Goal: Browse casually: Explore the website without a specific task or goal

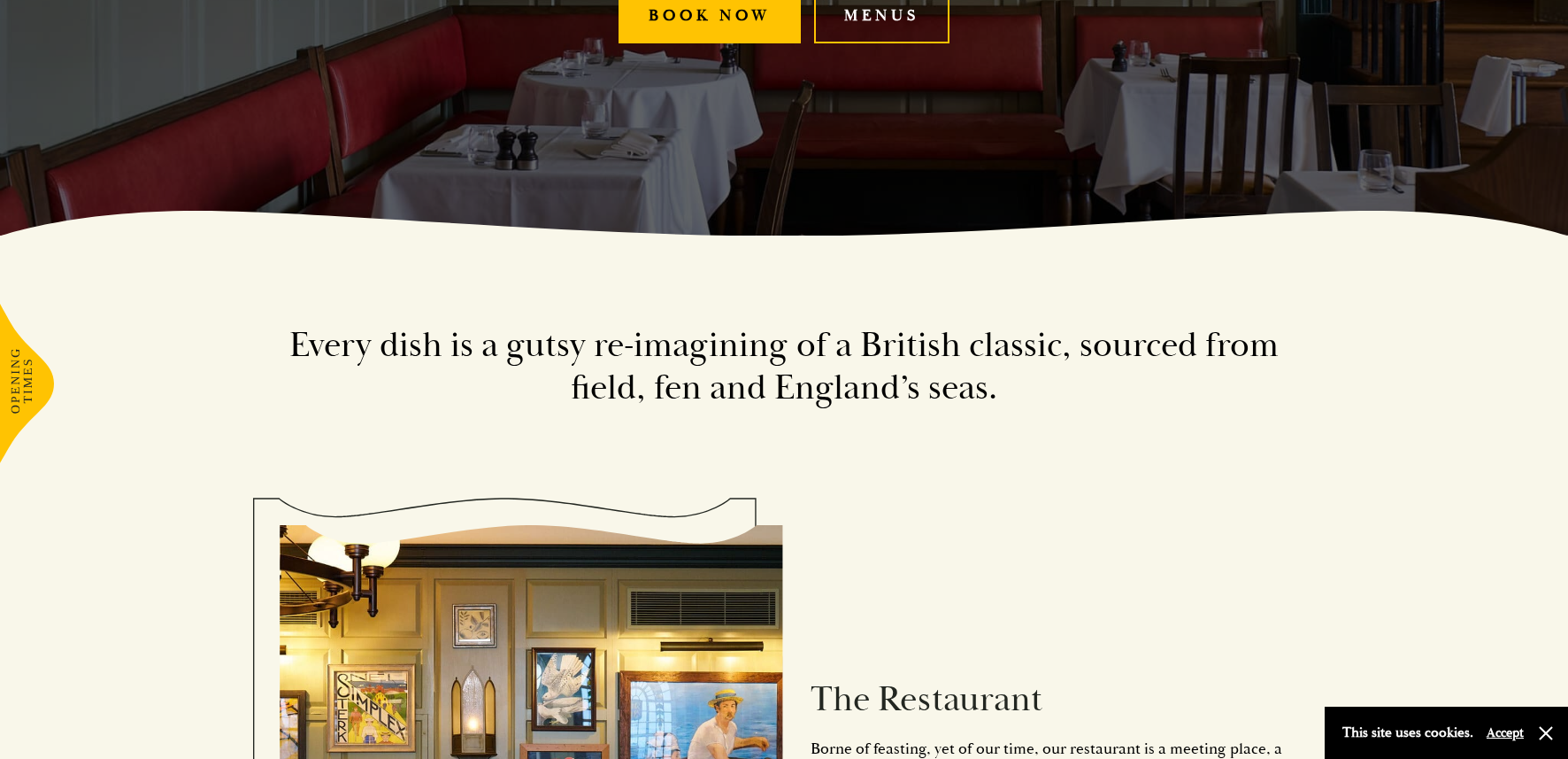
scroll to position [534, 0]
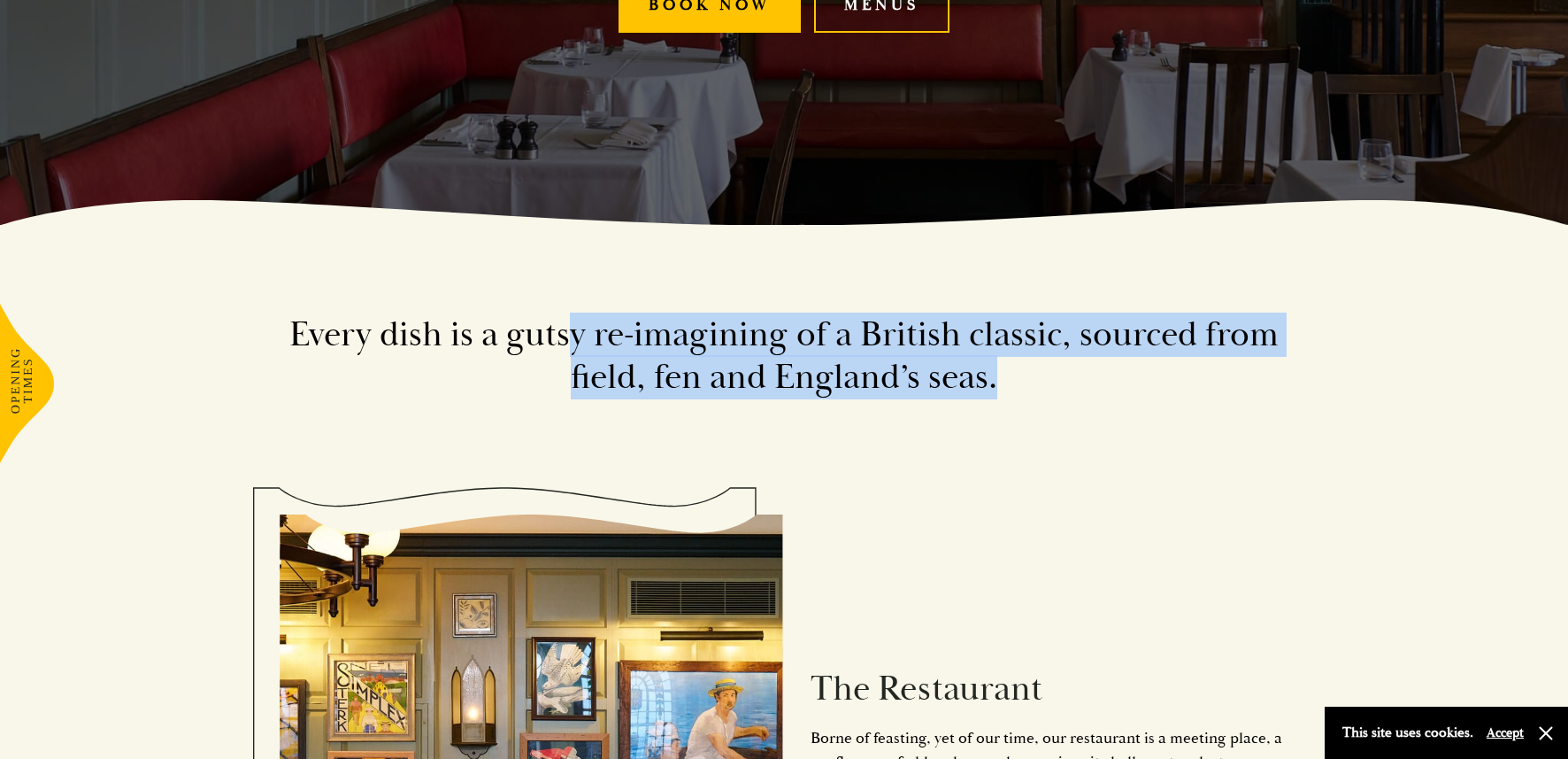
drag, startPoint x: 1056, startPoint y: 368, endPoint x: 566, endPoint y: 329, distance: 491.5
click at [566, 329] on h2 "Every dish is a gutsy re-imagining of a British classic, sourced from field, fe…" at bounding box center [784, 356] width 1009 height 85
click at [568, 329] on h2 "Every dish is a gutsy re-imagining of a British classic, sourced from field, fe…" at bounding box center [784, 356] width 1009 height 85
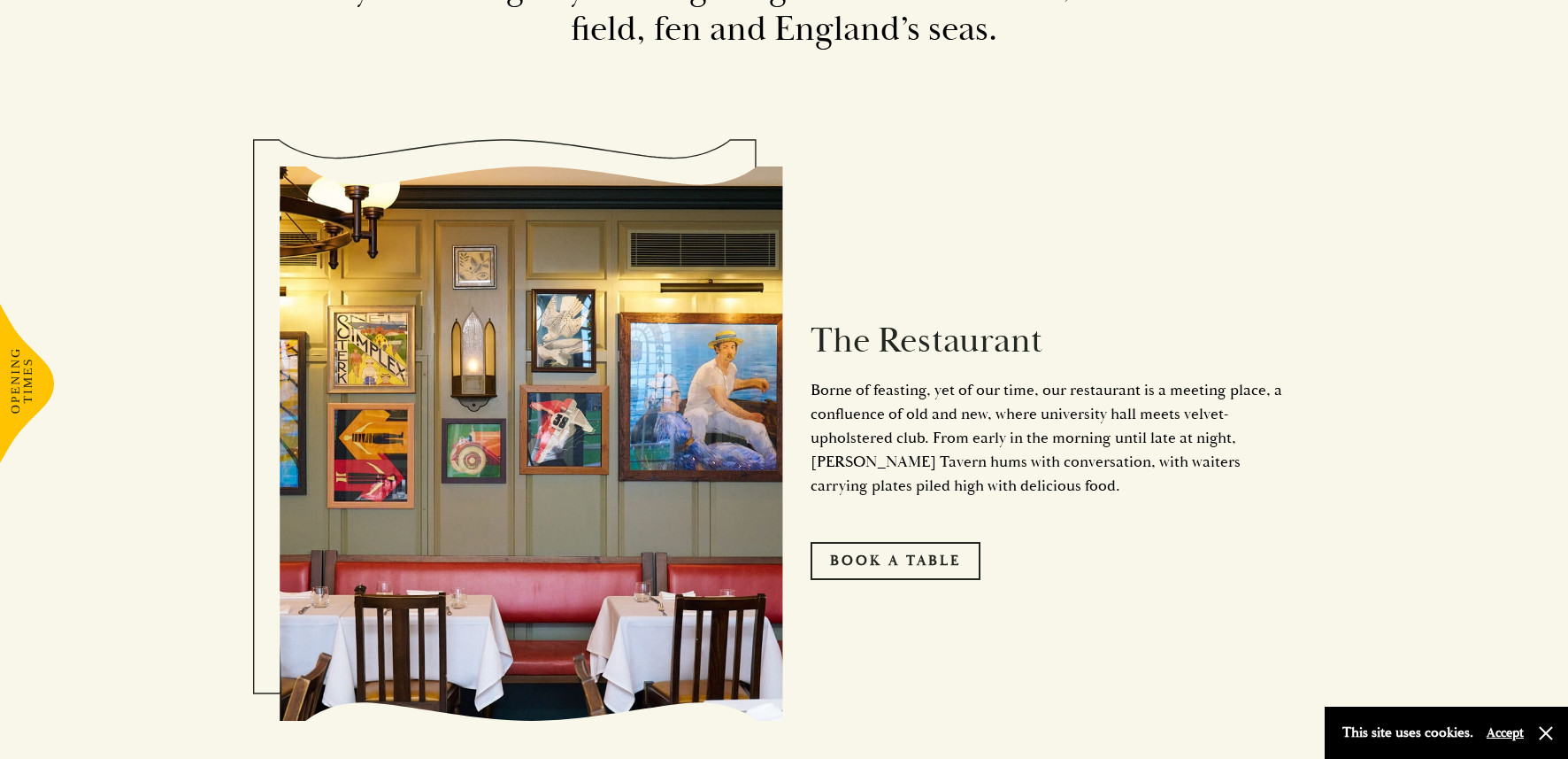
scroll to position [881, 0]
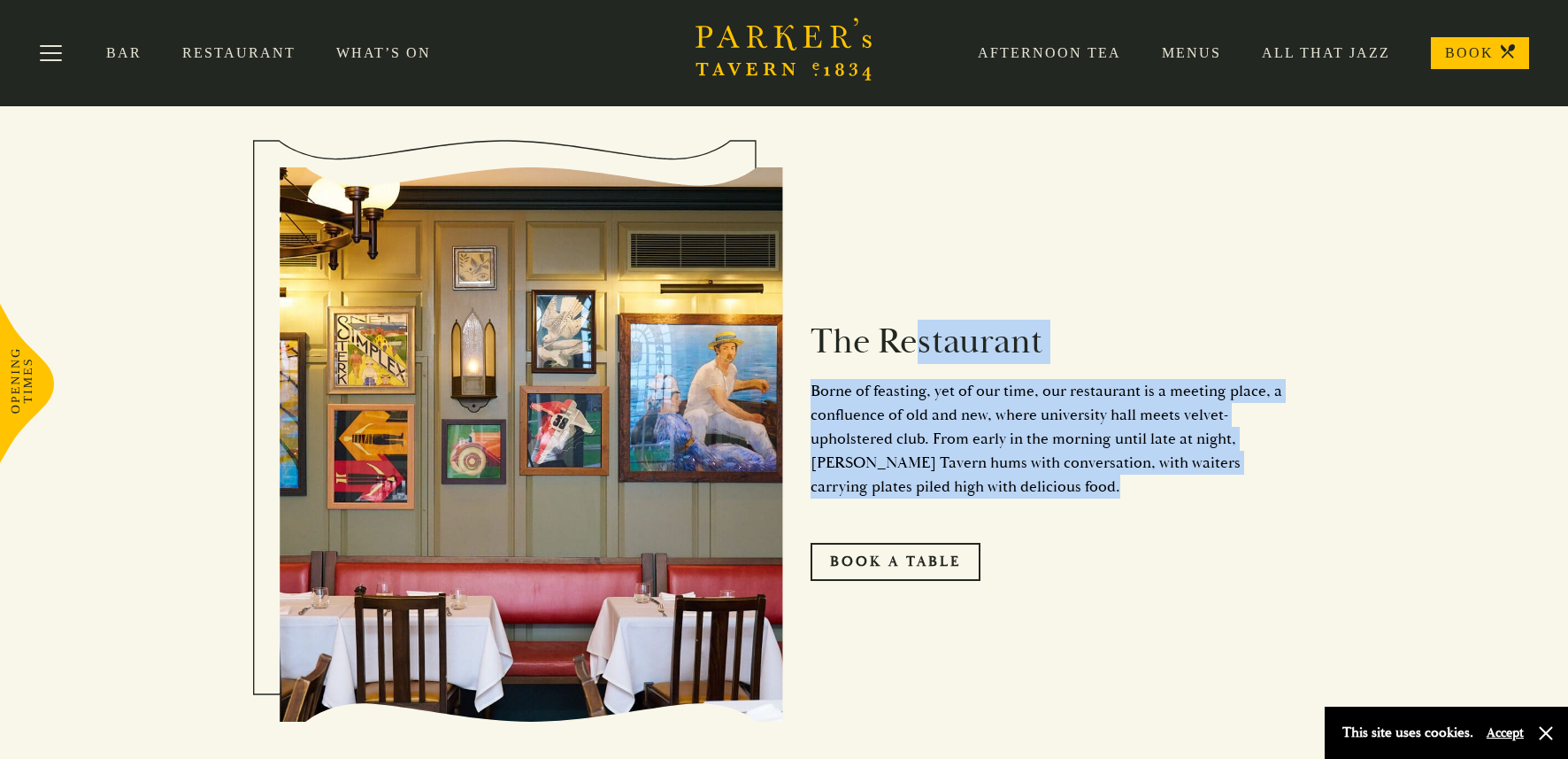
drag, startPoint x: 907, startPoint y: 354, endPoint x: 1160, endPoint y: 540, distance: 314.0
click at [1160, 541] on div "The Restaurant Borne of feasting, yet of our time, our restaurant is a meeting …" at bounding box center [1036, 443] width 505 height 450
click at [1159, 539] on div "The Restaurant Borne of feasting, yet of our time, our restaurant is a meeting …" at bounding box center [1036, 443] width 505 height 450
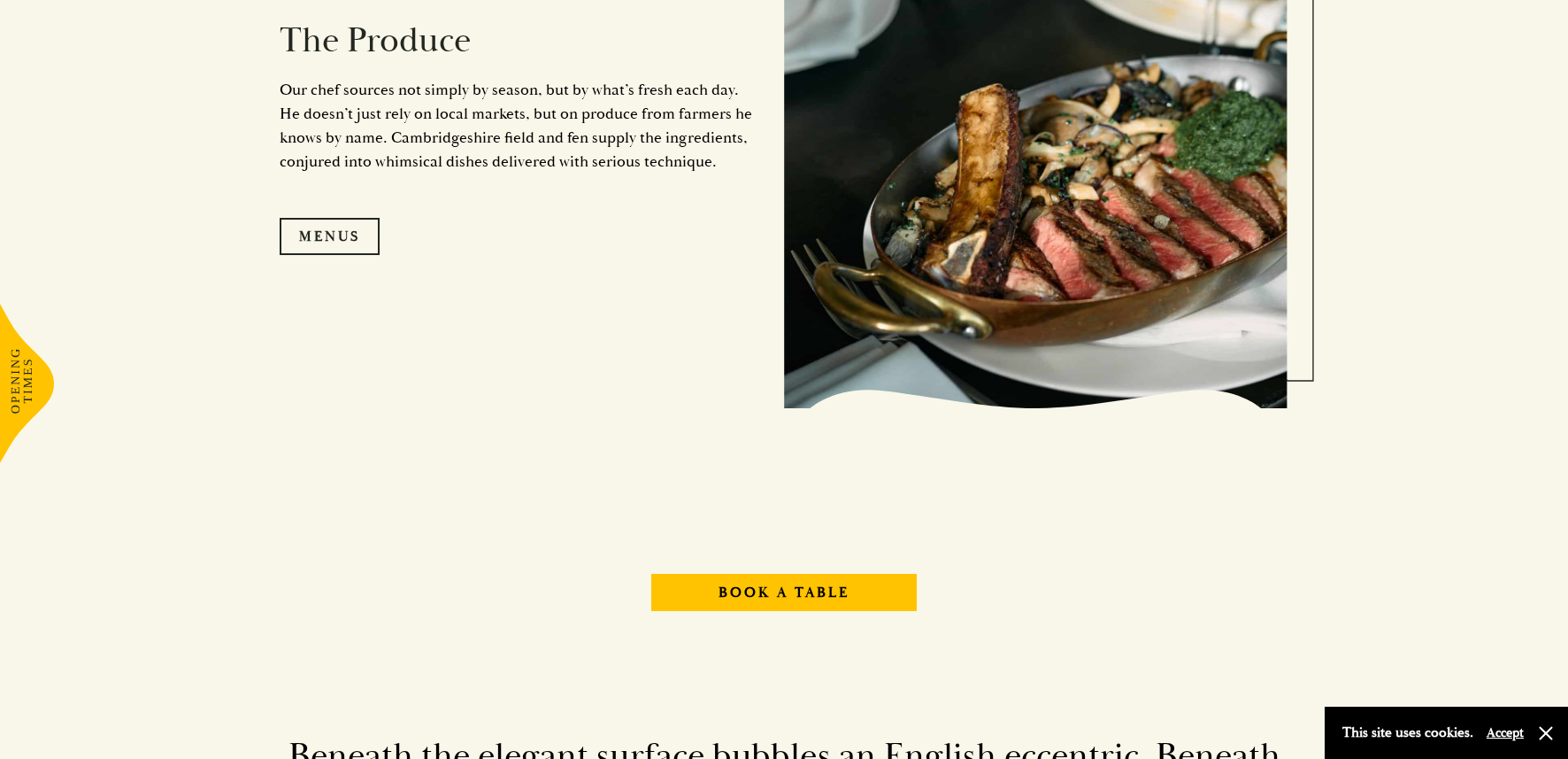
scroll to position [1916, 0]
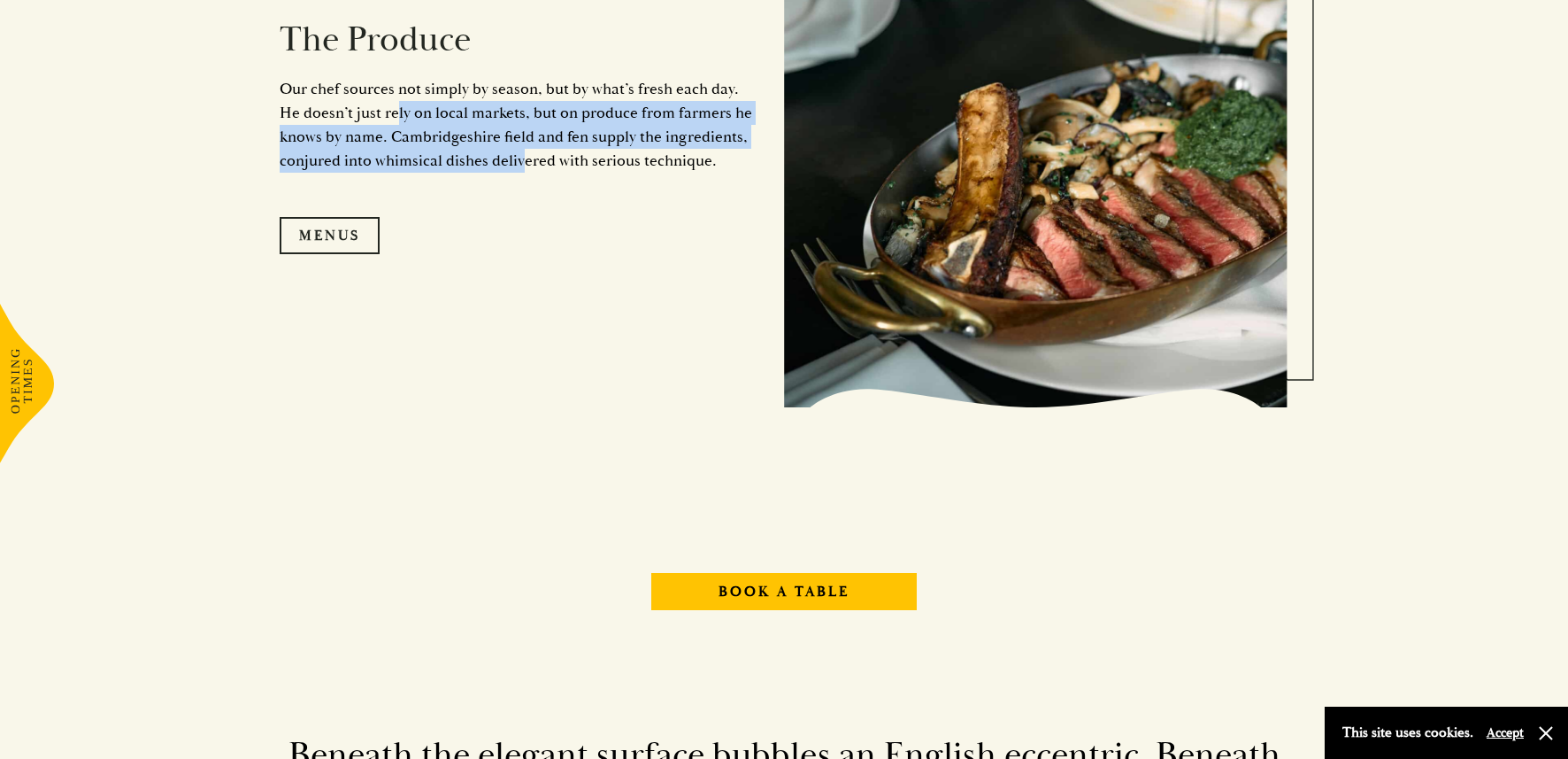
drag, startPoint x: 515, startPoint y: 154, endPoint x: 369, endPoint y: 99, distance: 156.0
click at [369, 99] on p "Our chef sources not simply by season, but by what’s fresh each day. He doesn’t…" at bounding box center [518, 125] width 478 height 96
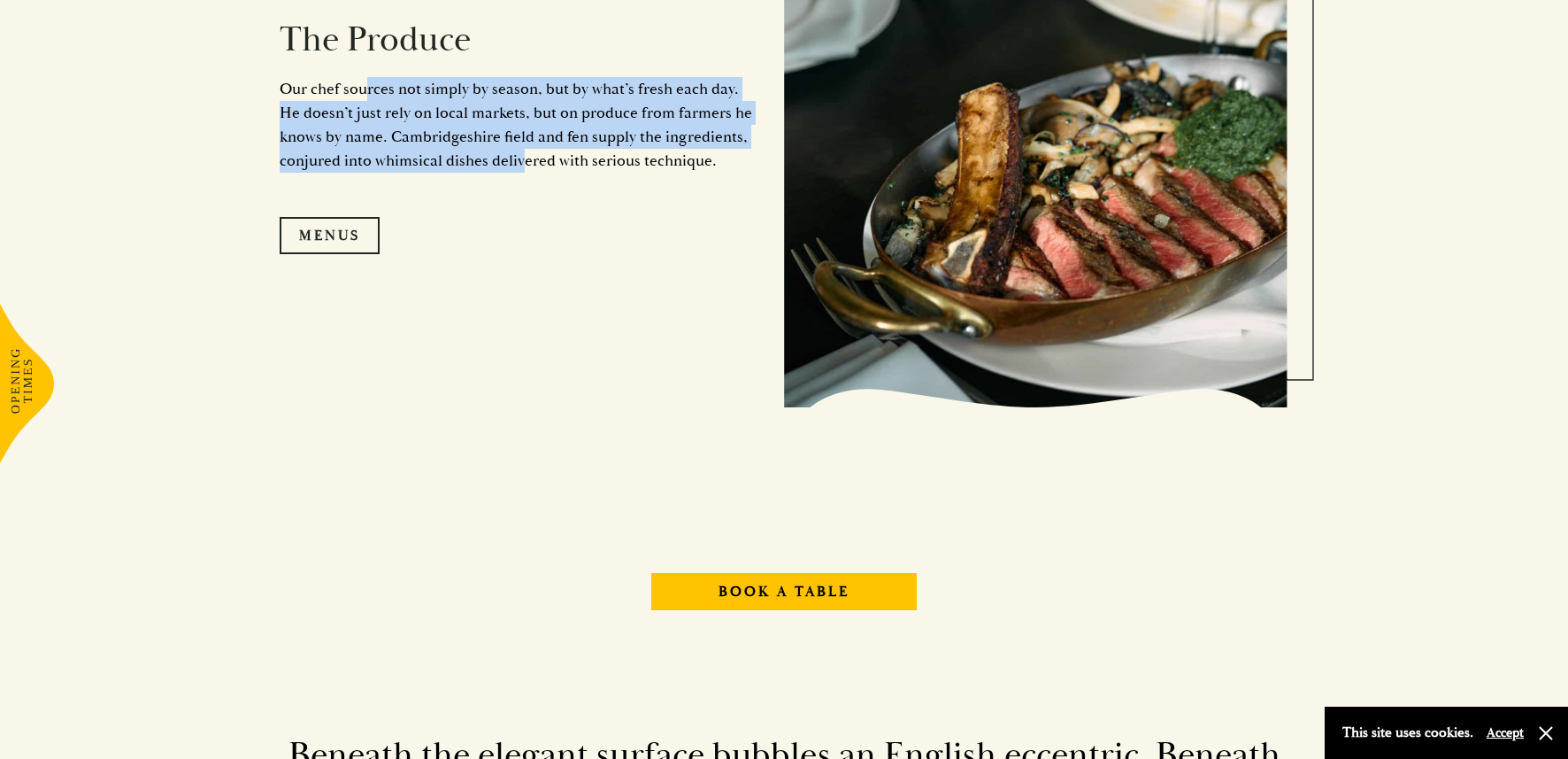
click at [369, 99] on p "Our chef sources not simply by season, but by what’s fresh each day. He doesn’t…" at bounding box center [518, 125] width 478 height 96
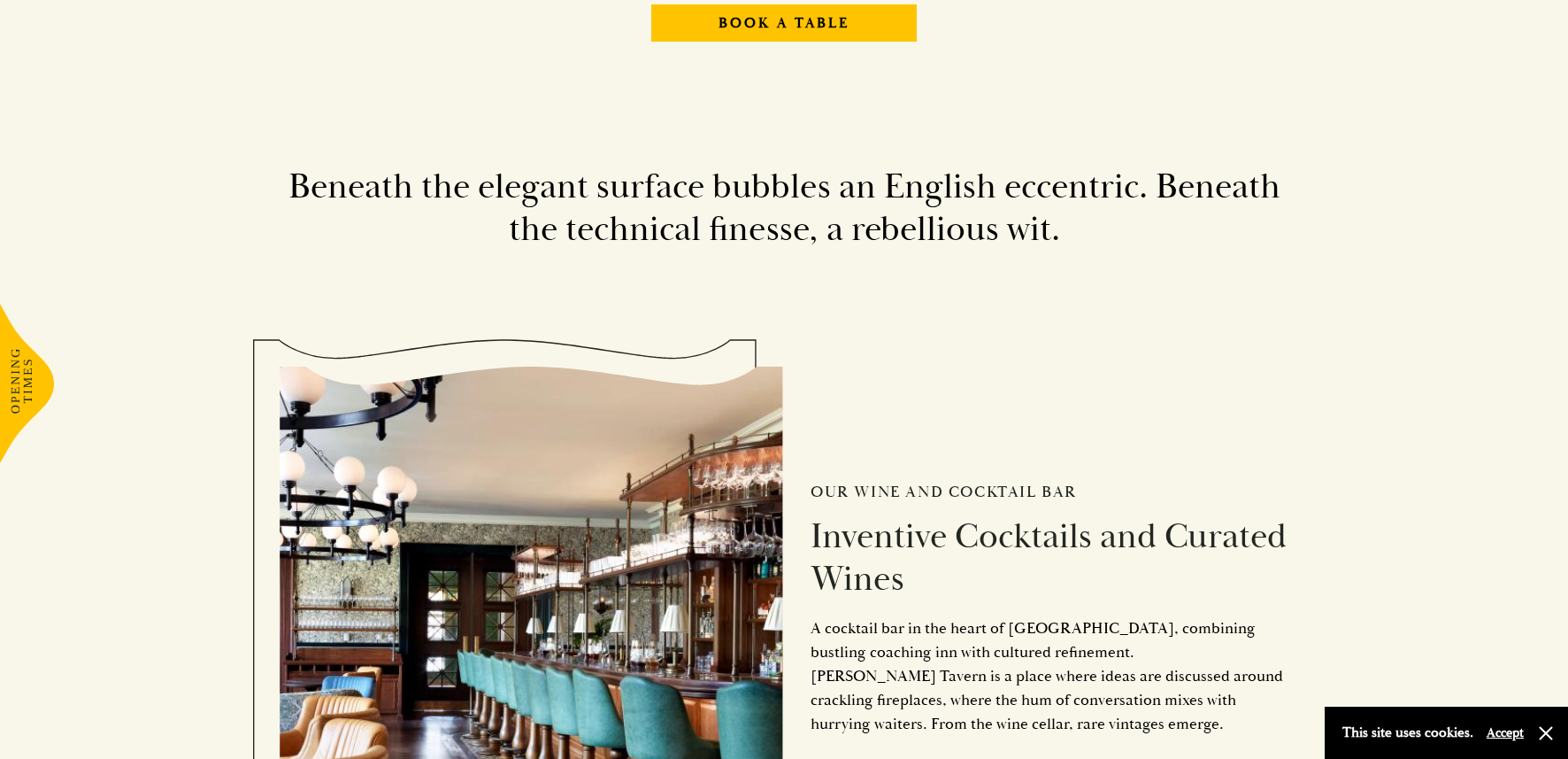
scroll to position [2486, 0]
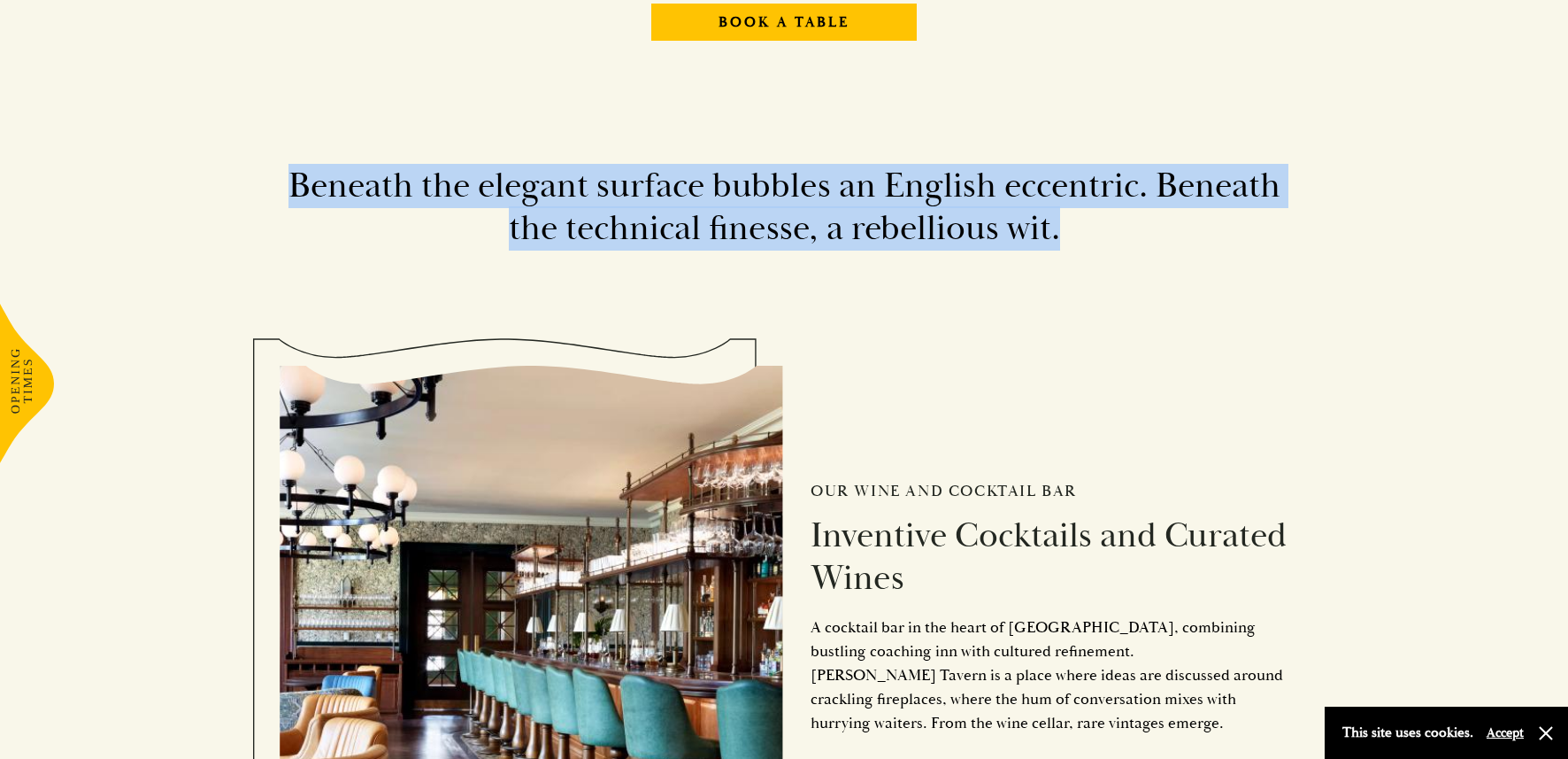
drag, startPoint x: 497, startPoint y: 163, endPoint x: 1244, endPoint y: 256, distance: 752.8
click at [1242, 256] on div "Beneath the elegant surface bubbles an English eccentric. Beneath the technical…" at bounding box center [784, 176] width 1063 height 200
click at [1244, 255] on div "Beneath the elegant surface bubbles an English eccentric. Beneath the technical…" at bounding box center [784, 176] width 1063 height 200
drag, startPoint x: 1247, startPoint y: 244, endPoint x: 328, endPoint y: 166, distance: 922.3
click at [328, 166] on h2 "Beneath the elegant surface bubbles an English eccentric. Beneath the technical…" at bounding box center [784, 207] width 1009 height 85
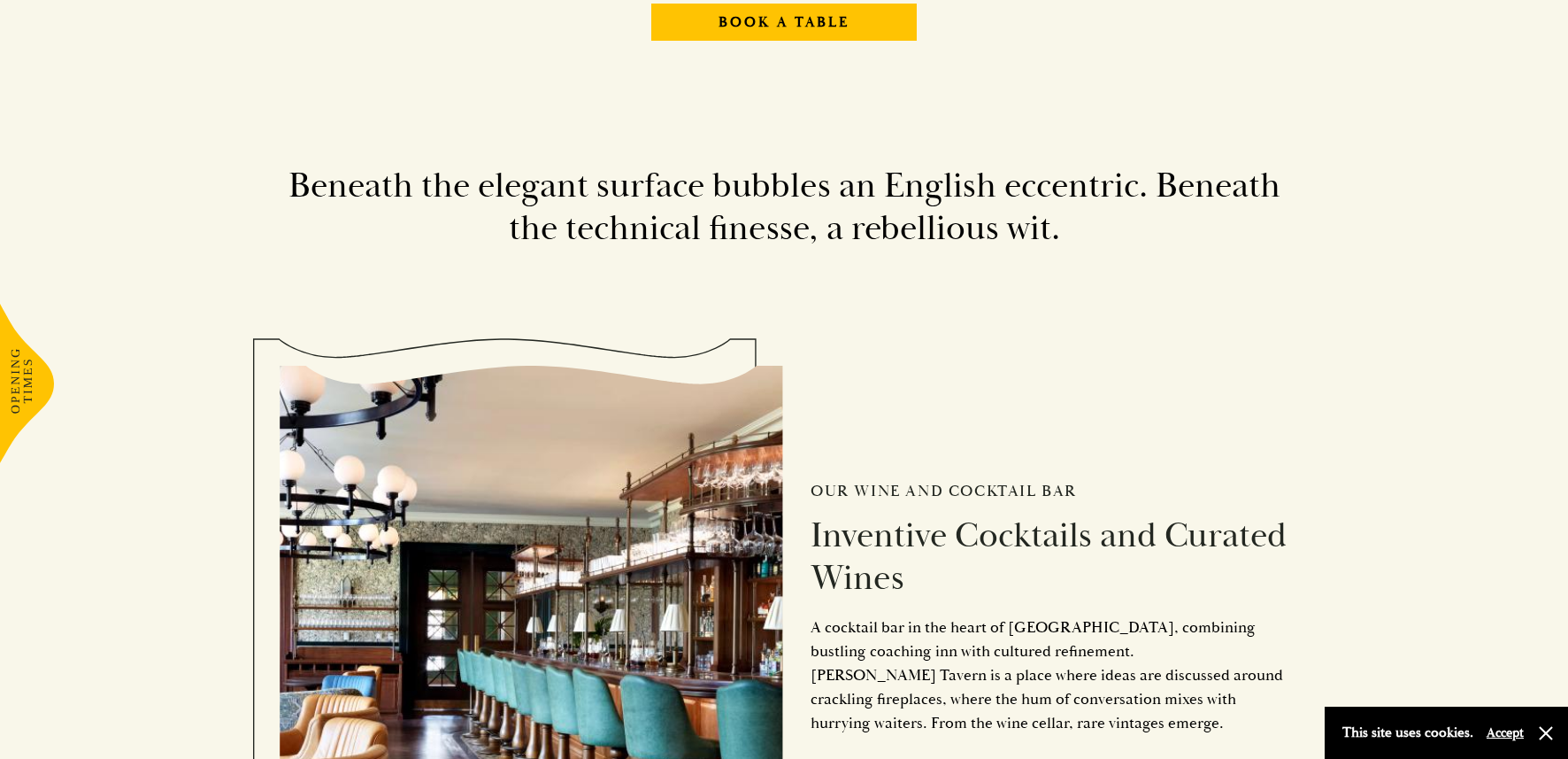
drag, startPoint x: 328, startPoint y: 166, endPoint x: 305, endPoint y: 161, distance: 23.5
click at [326, 166] on h2 "Beneath the elegant surface bubbles an English eccentric. Beneath the technical…" at bounding box center [784, 207] width 1009 height 85
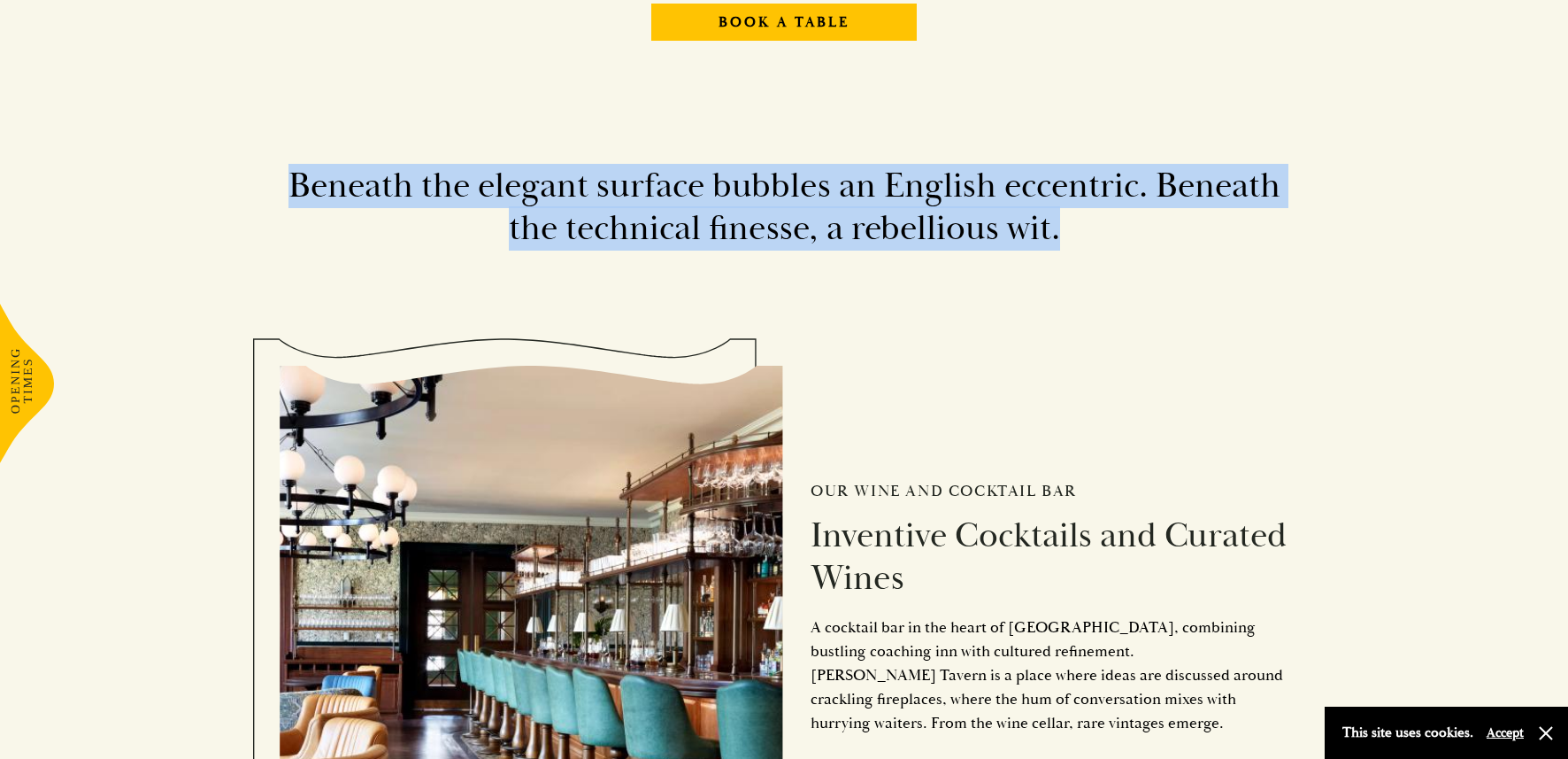
drag, startPoint x: 827, startPoint y: 199, endPoint x: 1150, endPoint y: 246, distance: 326.4
click at [1150, 246] on div "Beneath the elegant surface bubbles an English eccentric. Beneath the technical…" at bounding box center [784, 176] width 1063 height 200
click at [1149, 248] on h2 "Beneath the elegant surface bubbles an English eccentric. Beneath the technical…" at bounding box center [784, 207] width 1009 height 85
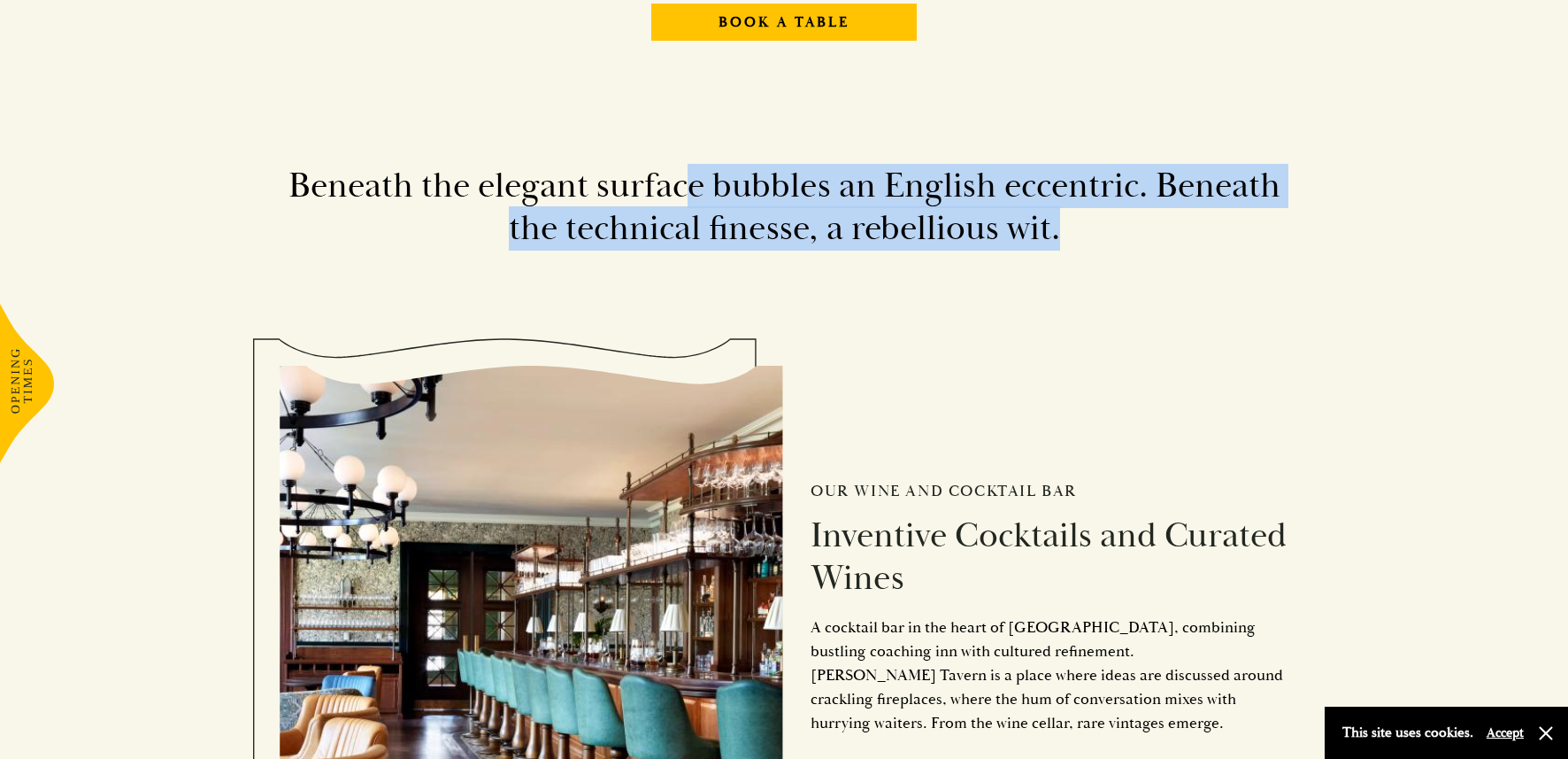
drag, startPoint x: 1148, startPoint y: 245, endPoint x: 684, endPoint y: 196, distance: 466.6
click at [684, 196] on h2 "Beneath the elegant surface bubbles an English eccentric. Beneath the technical…" at bounding box center [784, 207] width 1009 height 85
drag, startPoint x: 684, startPoint y: 196, endPoint x: 477, endPoint y: 181, distance: 207.5
click at [682, 196] on h2 "Beneath the elegant surface bubbles an English eccentric. Beneath the technical…" at bounding box center [784, 207] width 1009 height 85
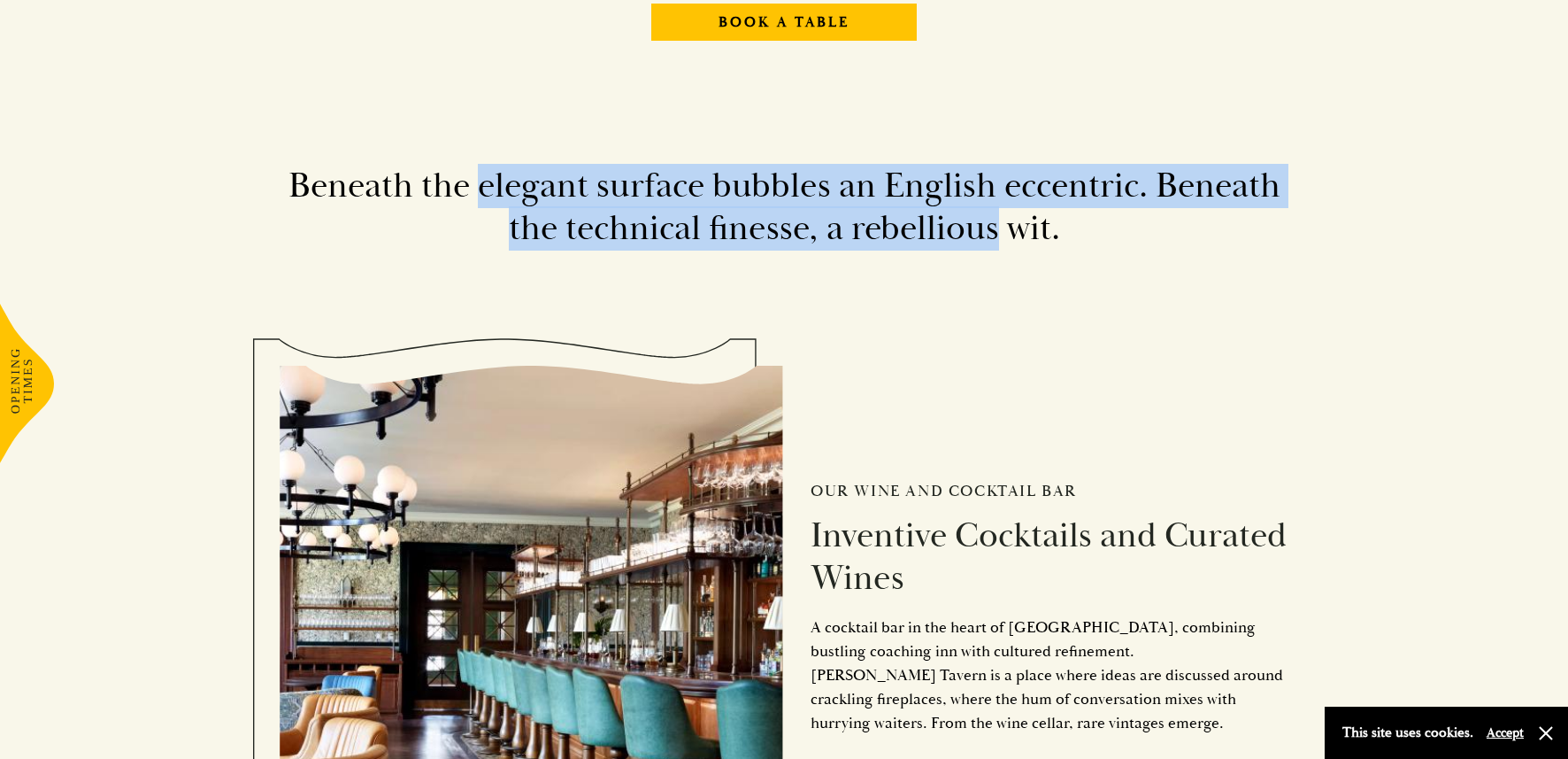
drag, startPoint x: 477, startPoint y: 181, endPoint x: 999, endPoint y: 238, distance: 525.1
click at [999, 238] on h2 "Beneath the elegant surface bubbles an English eccentric. Beneath the technical…" at bounding box center [784, 207] width 1009 height 85
drag, startPoint x: 997, startPoint y: 236, endPoint x: 511, endPoint y: 186, distance: 488.6
click at [511, 186] on h2 "Beneath the elegant surface bubbles an English eccentric. Beneath the technical…" at bounding box center [784, 207] width 1009 height 85
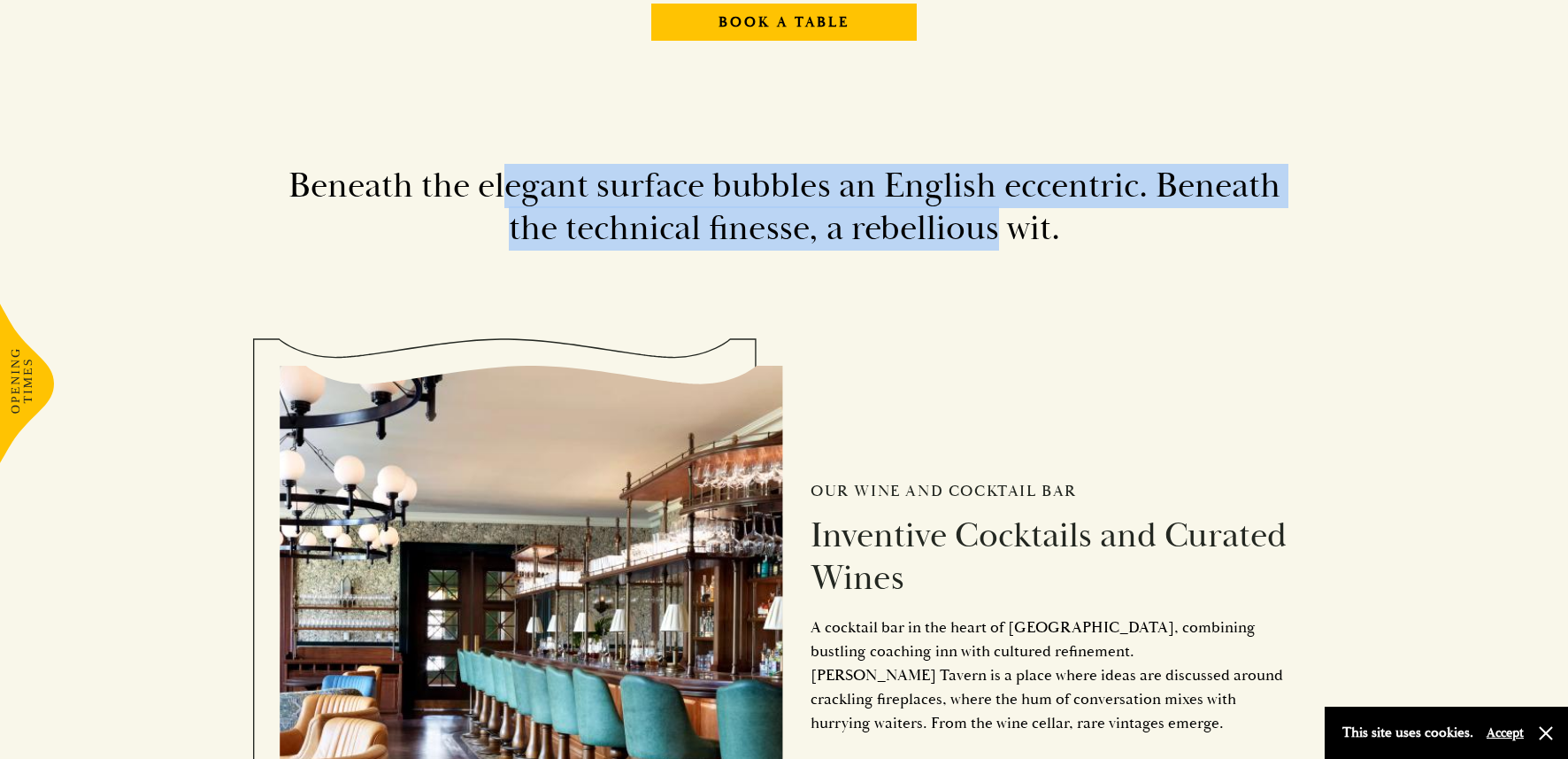
click at [511, 186] on h2 "Beneath the elegant surface bubbles an English eccentric. Beneath the technical…" at bounding box center [784, 207] width 1009 height 85
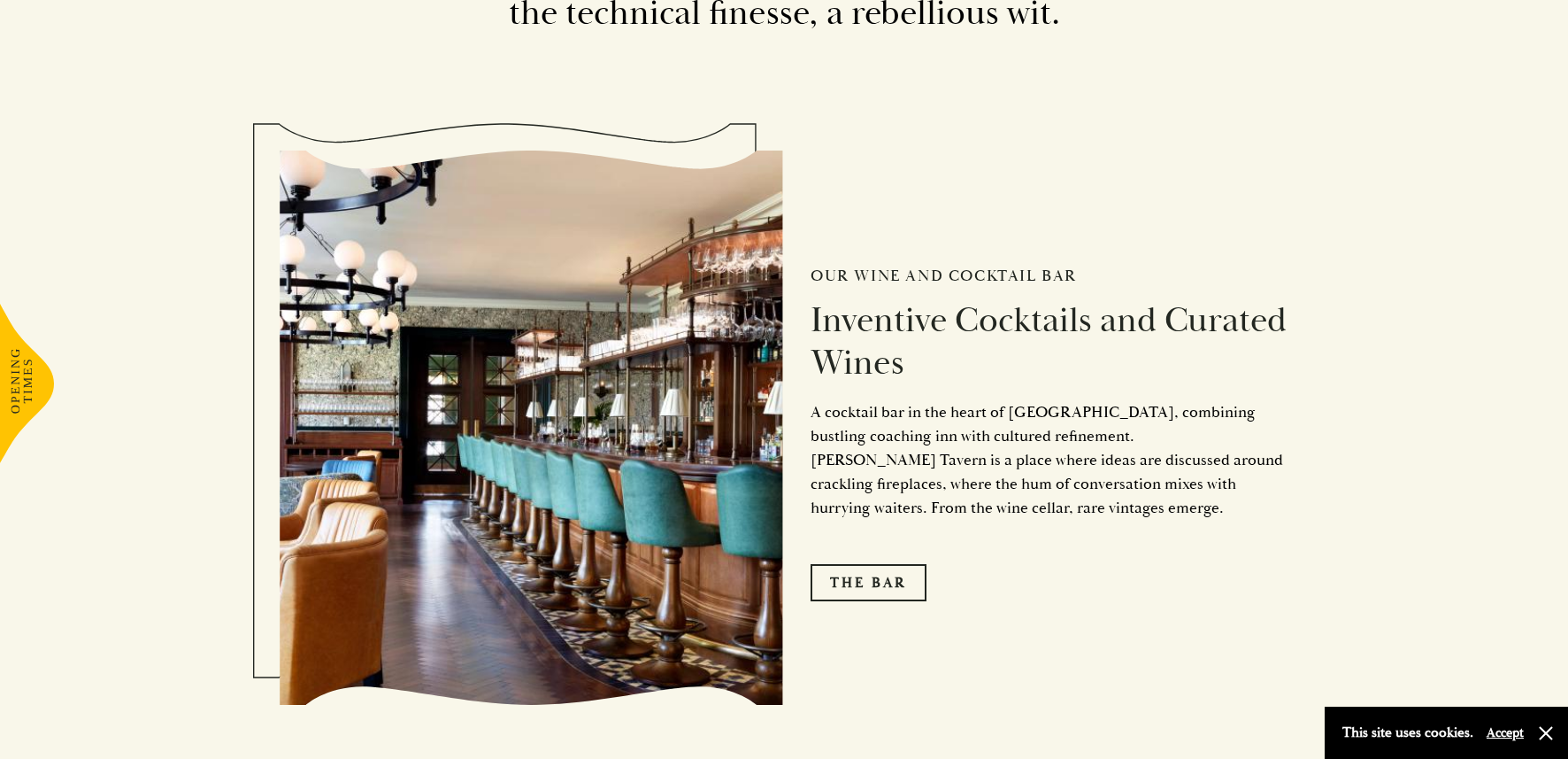
scroll to position [2719, 0]
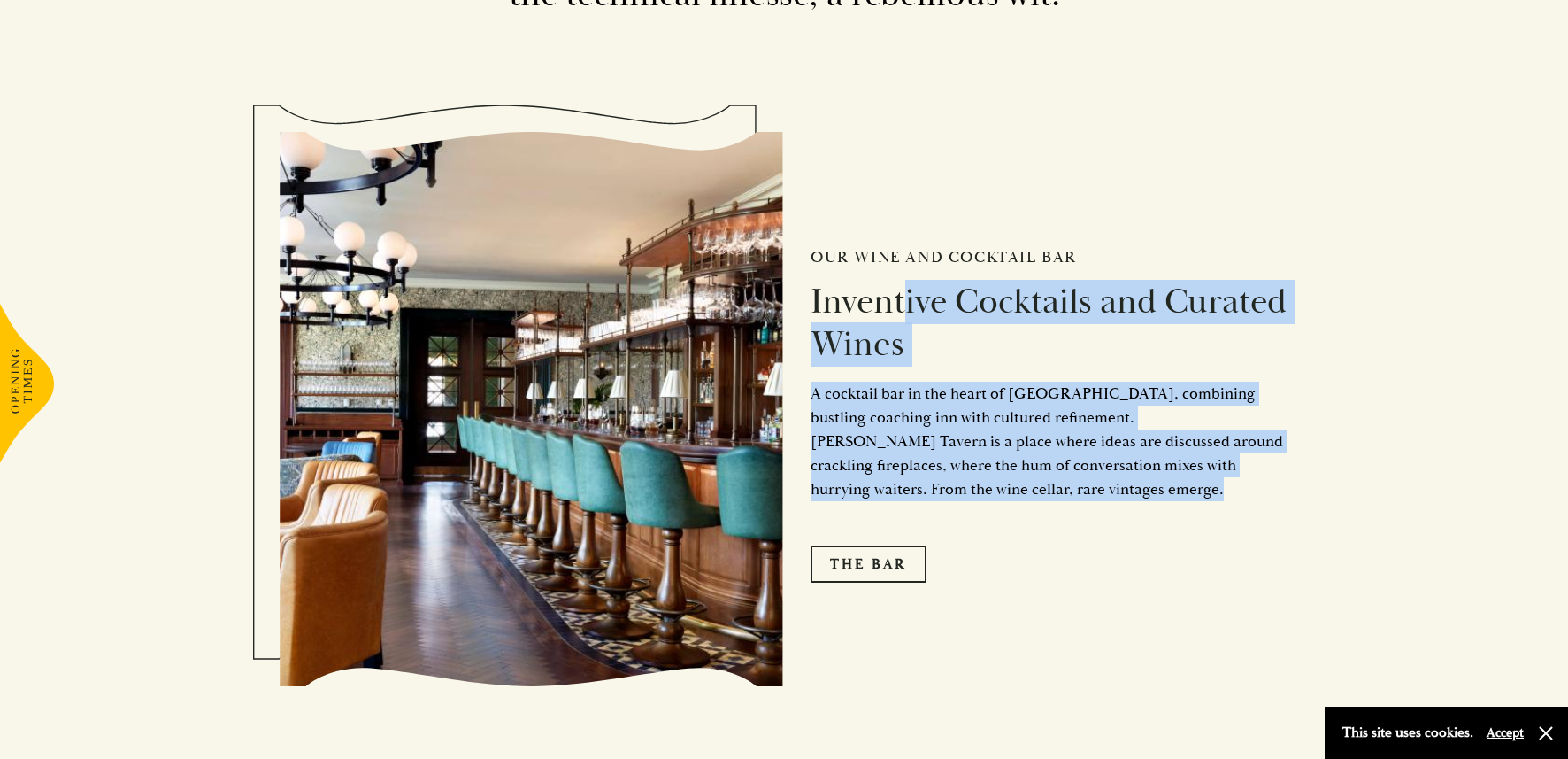
drag, startPoint x: 950, startPoint y: 376, endPoint x: 1090, endPoint y: 529, distance: 207.4
click at [1090, 530] on div "Our Wine and Cocktail Bar Inventive Cocktails and Curated Wines A cocktail bar …" at bounding box center [1036, 409] width 505 height 525
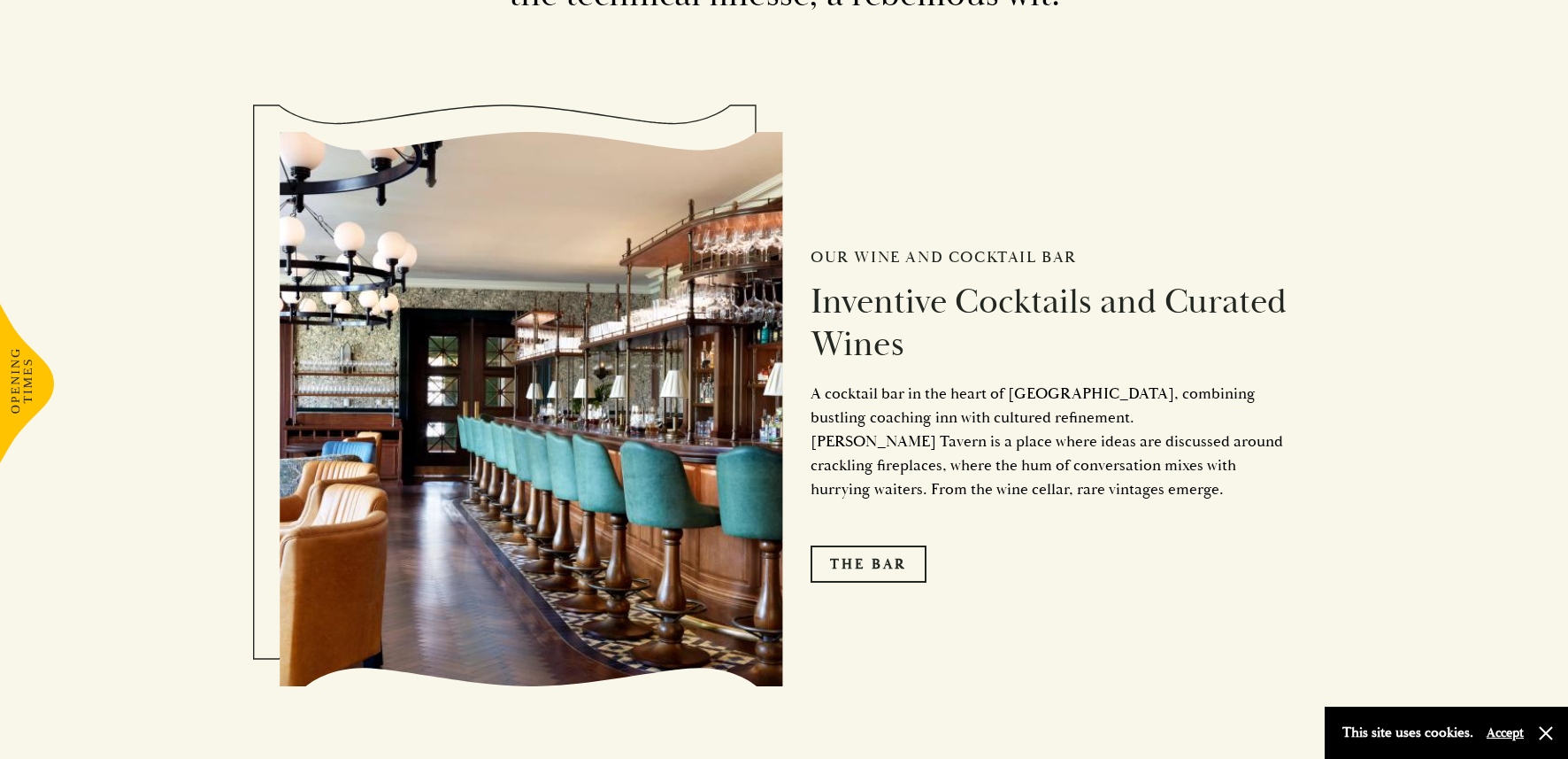
click at [1091, 529] on div "Our Wine and Cocktail Bar Inventive Cocktails and Curated Wines A cocktail bar …" at bounding box center [1036, 409] width 505 height 525
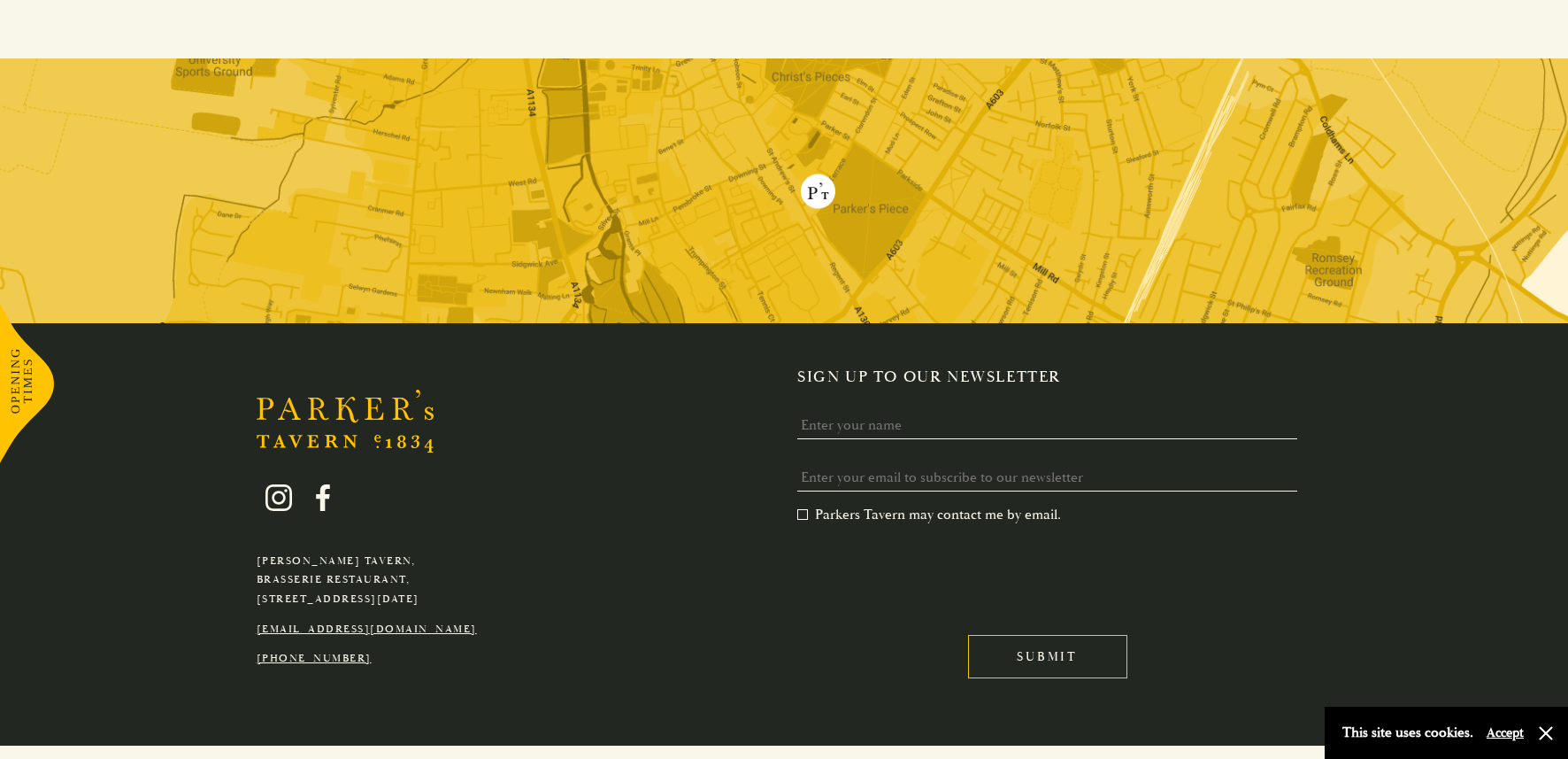
scroll to position [3439, 0]
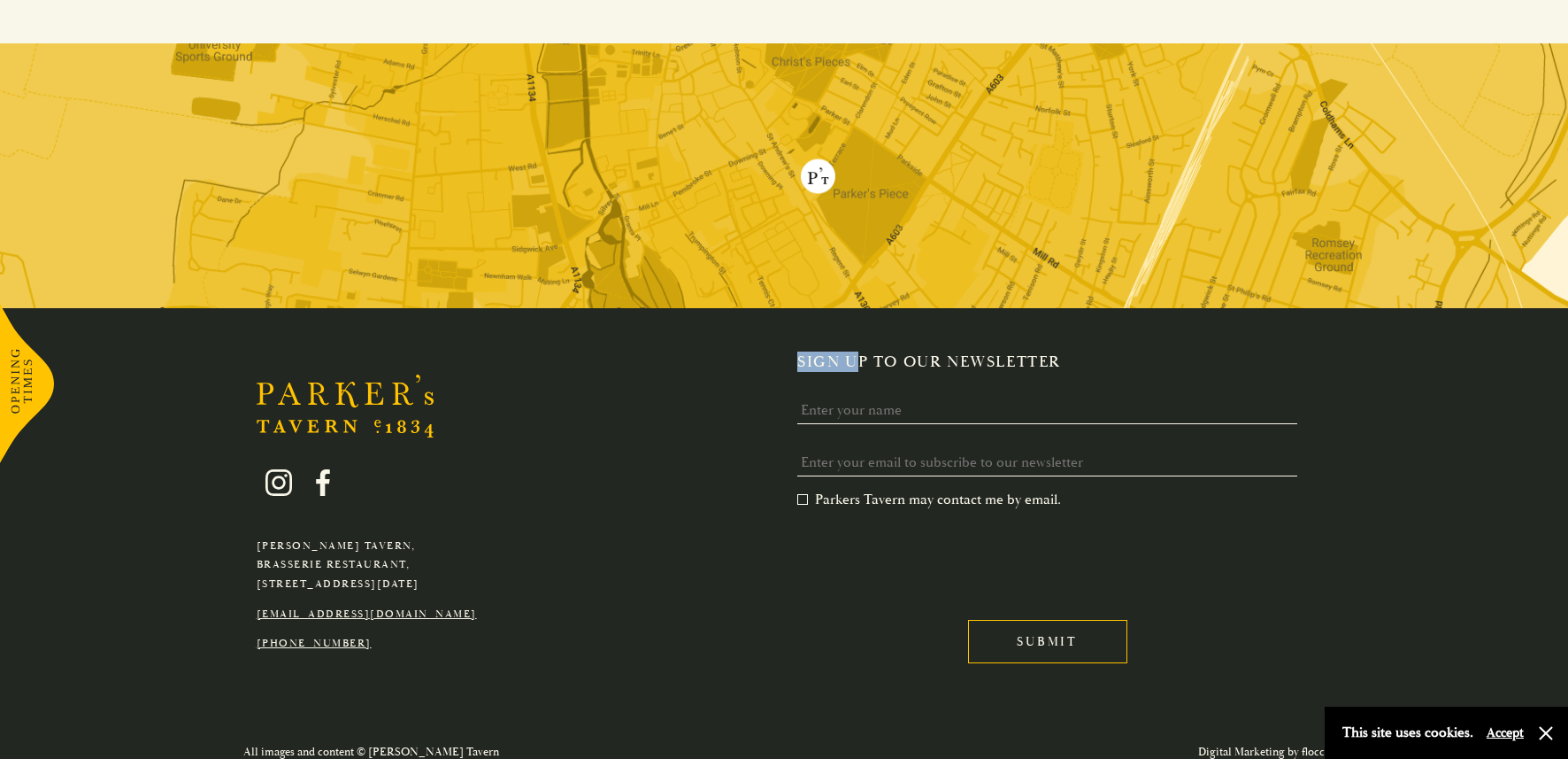
drag, startPoint x: 1073, startPoint y: 350, endPoint x: 856, endPoint y: 362, distance: 217.3
click at [855, 362] on div "[PERSON_NAME][GEOGRAPHIC_DATA], [GEOGRAPHIC_DATA], [GEOGRAPHIC_DATA][DATE] [EMA…" at bounding box center [784, 519] width 1568 height 422
drag, startPoint x: 856, startPoint y: 362, endPoint x: 846, endPoint y: 365, distance: 10.4
click at [855, 363] on h2 "Sign up to our newsletter" at bounding box center [1054, 363] width 515 height 20
drag, startPoint x: 992, startPoint y: 366, endPoint x: 1104, endPoint y: 365, distance: 112.0
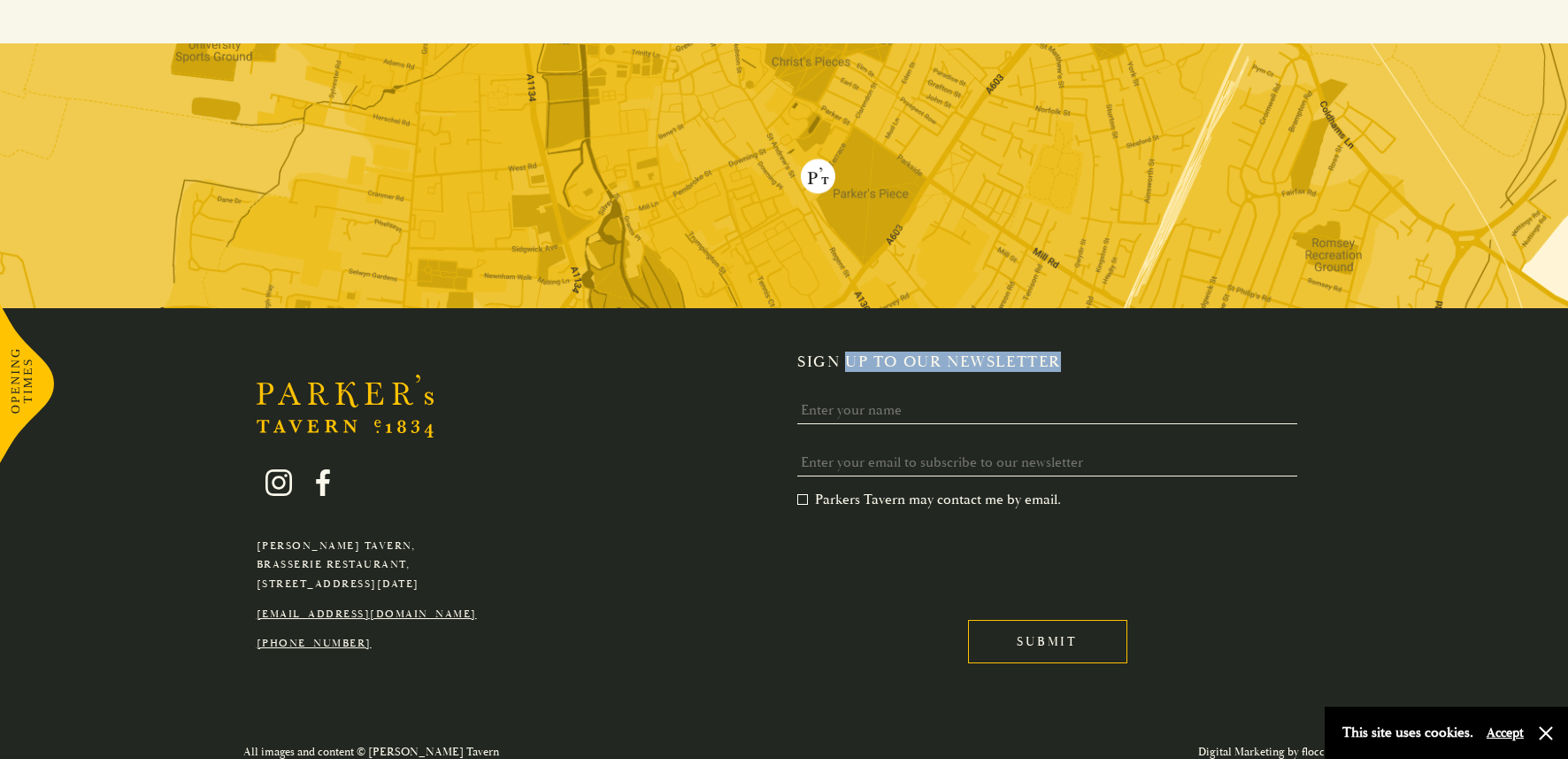
click at [1103, 365] on h2 "Sign up to our newsletter" at bounding box center [1054, 363] width 515 height 20
click at [1104, 365] on h2 "Sign up to our newsletter" at bounding box center [1054, 363] width 515 height 20
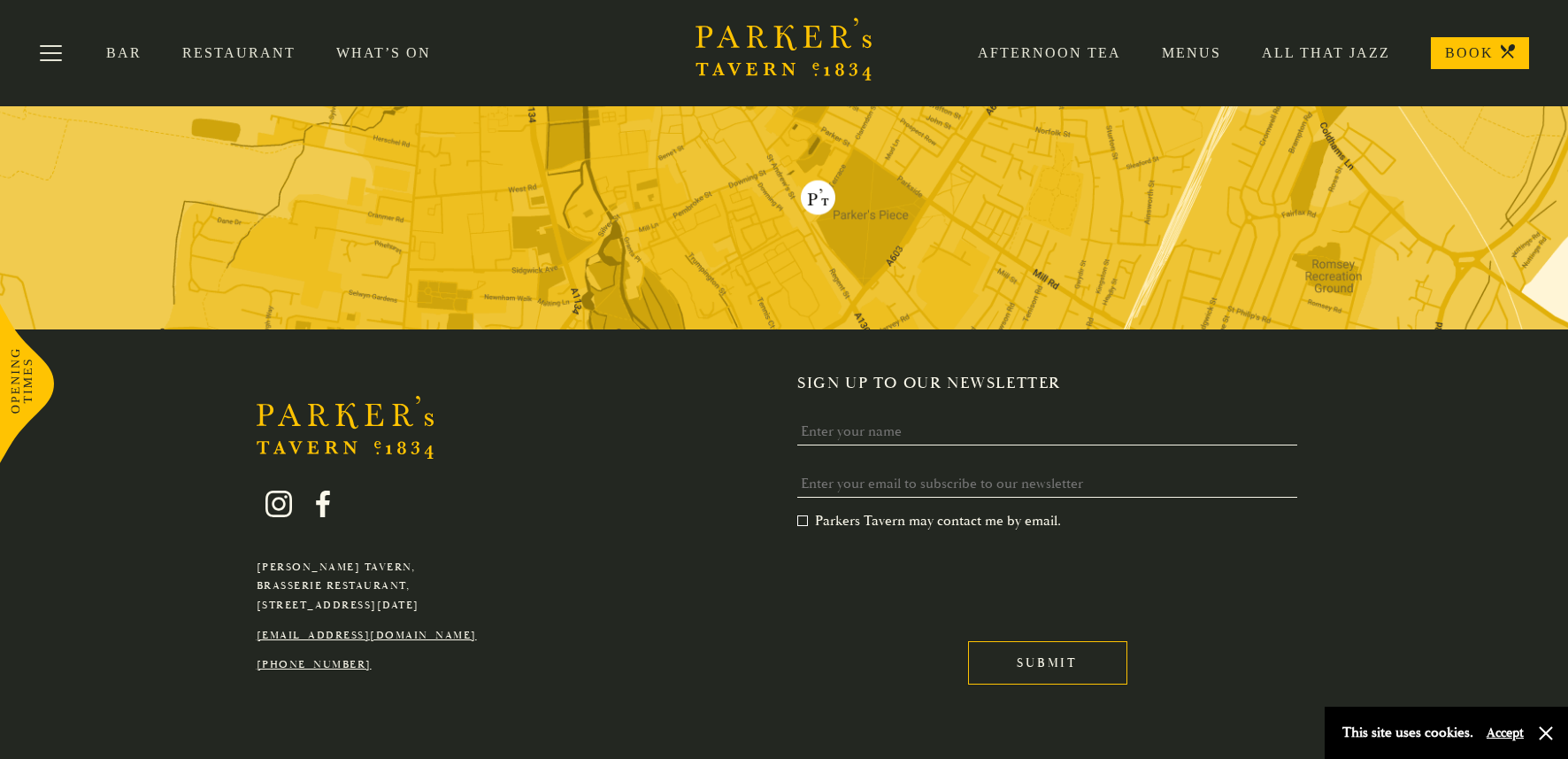
scroll to position [3402, 0]
